Goal: Navigation & Orientation: Find specific page/section

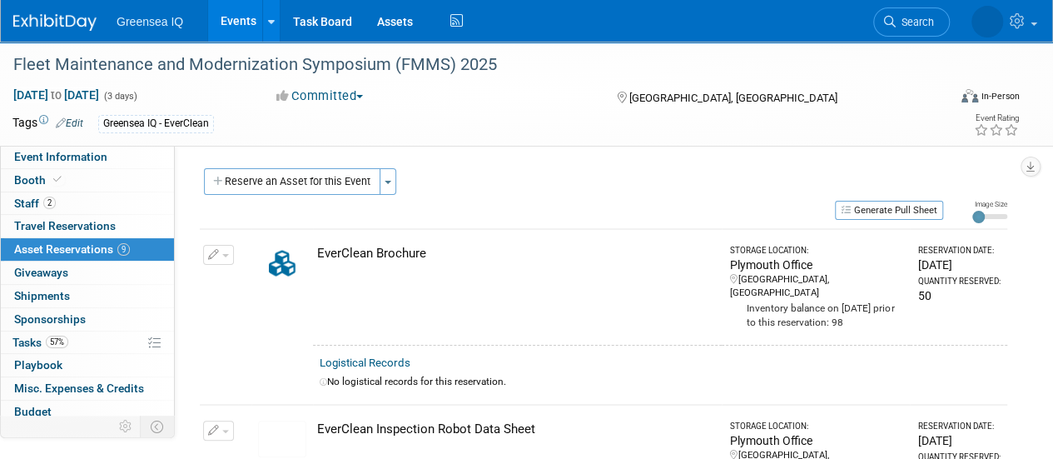
click at [246, 23] on link "Events" at bounding box center [238, 21] width 61 height 42
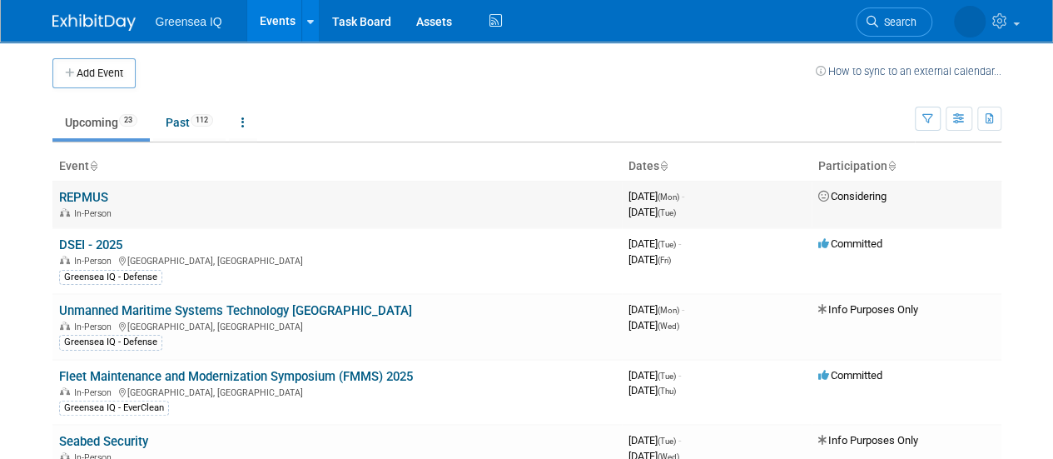
click at [87, 199] on link "REPMUS" at bounding box center [83, 197] width 49 height 15
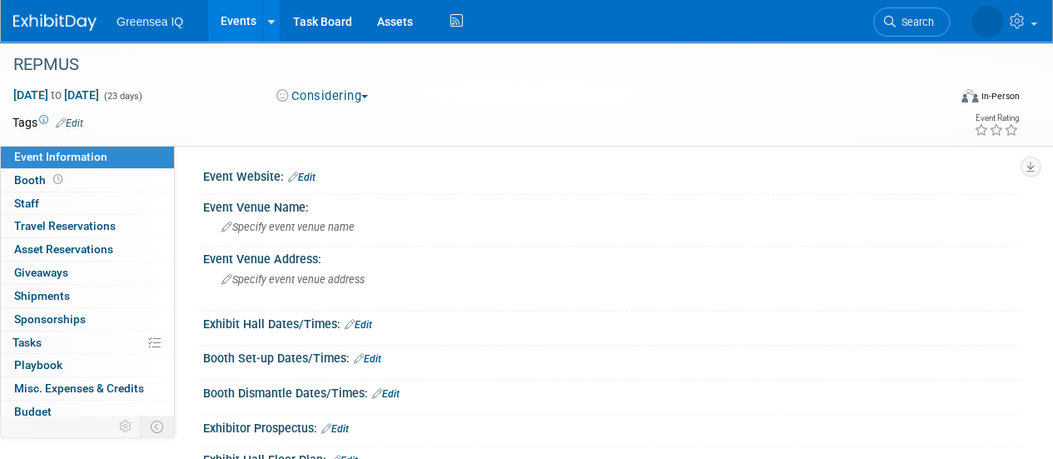
click at [237, 17] on link "Events" at bounding box center [238, 21] width 61 height 42
